Goal: Task Accomplishment & Management: Complete application form

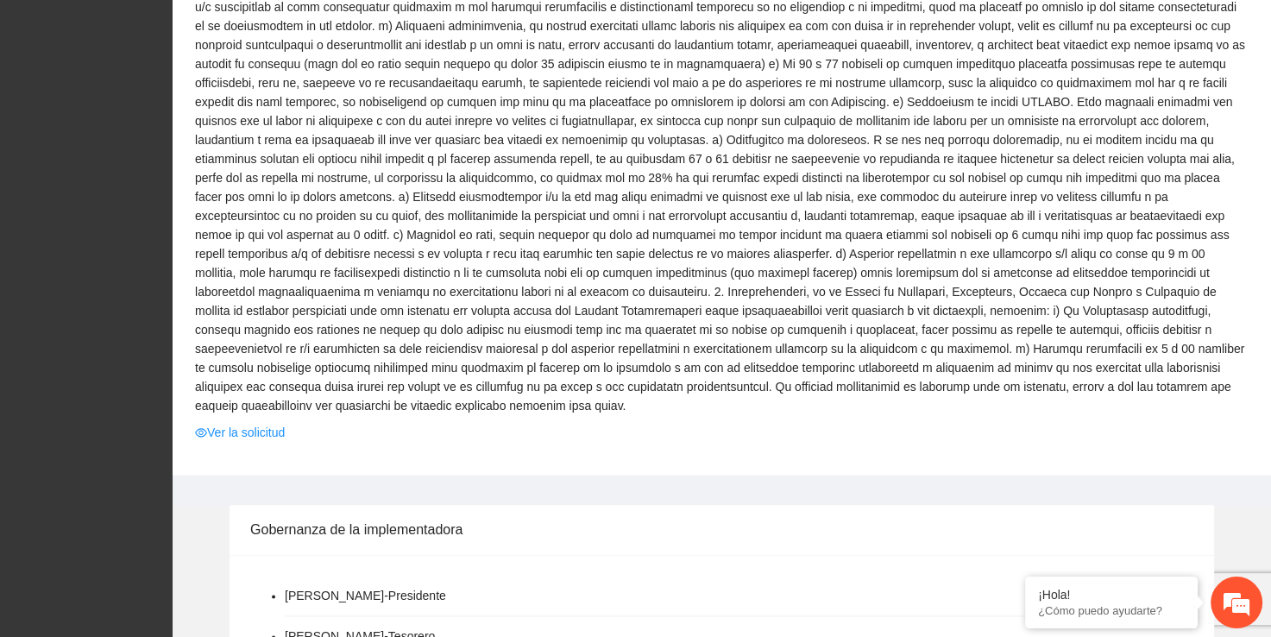
scroll to position [1802, 0]
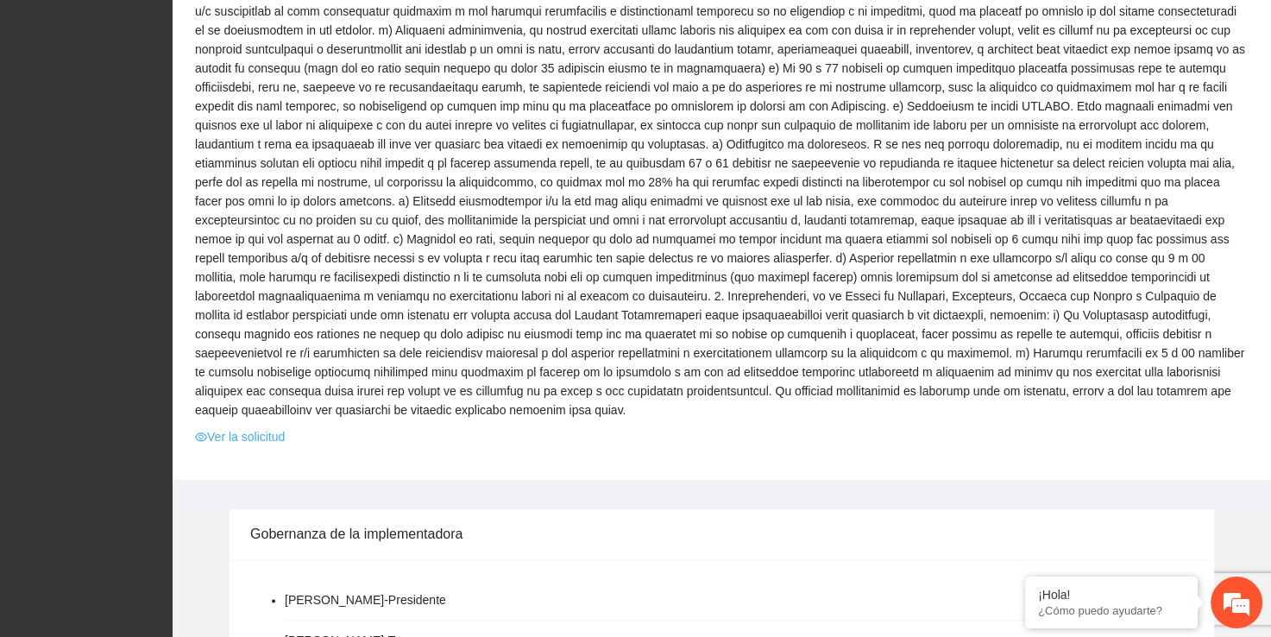
click at [258, 427] on link "Ver la solicitud" at bounding box center [240, 436] width 90 height 19
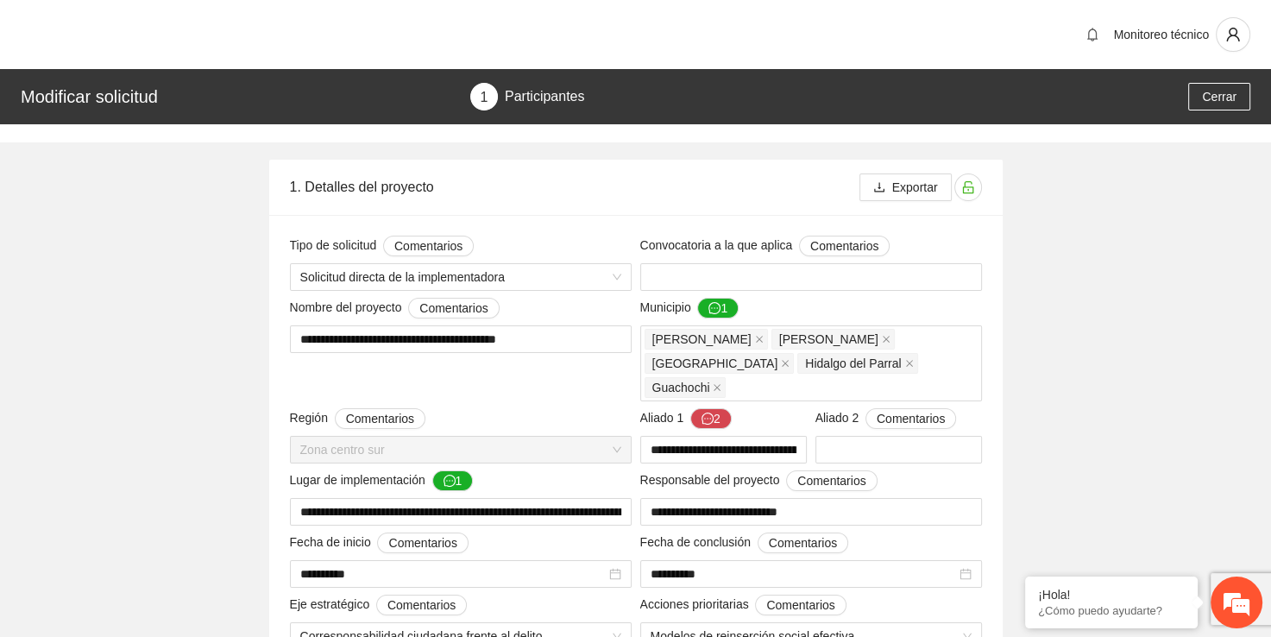
click at [90, 103] on div "Modificar solicitud" at bounding box center [240, 97] width 439 height 28
